Goal: Transaction & Acquisition: Purchase product/service

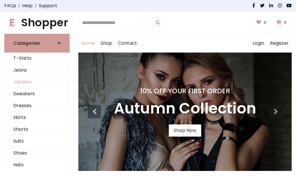
click at [37, 82] on link "Jackets" at bounding box center [37, 82] width 65 height 12
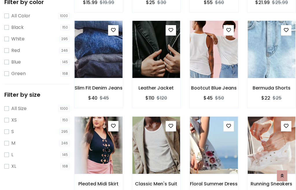
scroll to position [53, 0]
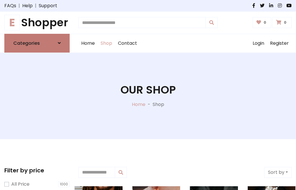
click at [37, 43] on h6 "Categories" at bounding box center [26, 42] width 27 height 5
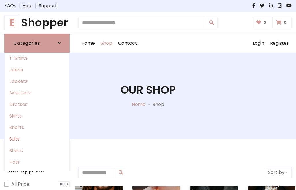
click at [37, 139] on link "Suits" at bounding box center [37, 139] width 65 height 12
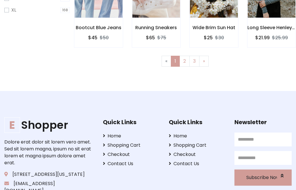
scroll to position [245, 0]
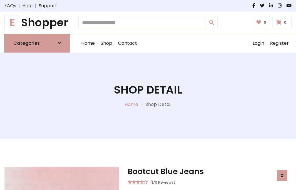
scroll to position [488, 0]
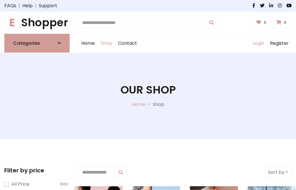
click at [258, 43] on link "Login" at bounding box center [257, 43] width 17 height 18
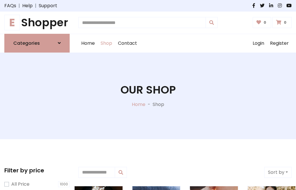
scroll to position [29, 0]
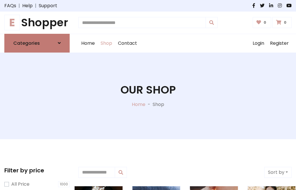
click at [59, 43] on icon at bounding box center [59, 43] width 3 height 5
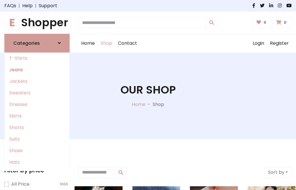
click at [37, 70] on link "Jeans" at bounding box center [37, 70] width 65 height 12
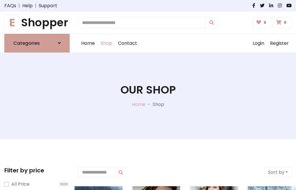
scroll to position [29, 0]
